Goal: Navigation & Orientation: Find specific page/section

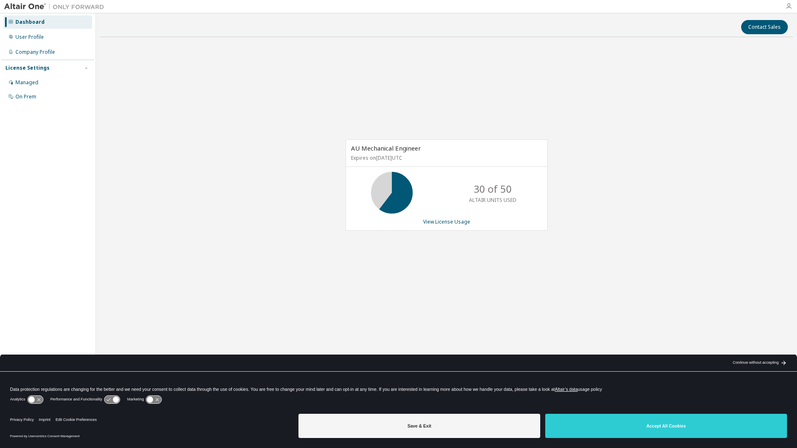
click at [791, 7] on icon "button" at bounding box center [789, 6] width 7 height 7
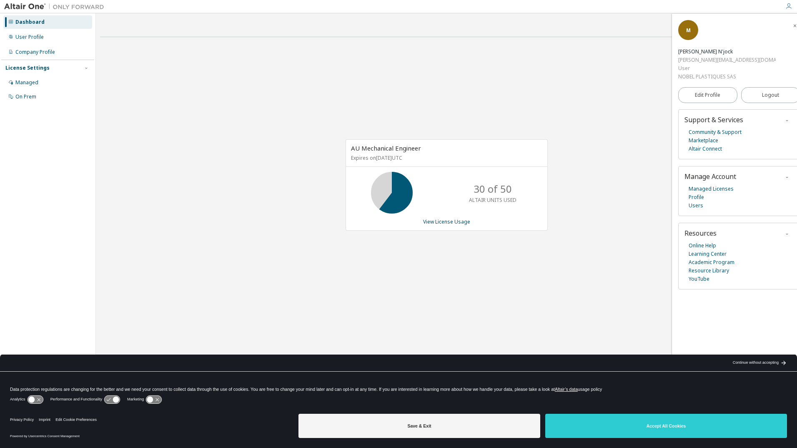
click at [692, 28] on div "M" at bounding box center [688, 30] width 20 height 20
click at [690, 31] on span "M" at bounding box center [688, 30] width 5 height 7
drag, startPoint x: 690, startPoint y: 29, endPoint x: 694, endPoint y: 30, distance: 4.4
click at [694, 30] on div "M" at bounding box center [688, 30] width 20 height 20
click at [710, 131] on link "Community & Support" at bounding box center [715, 132] width 53 height 8
